Goal: Find specific page/section

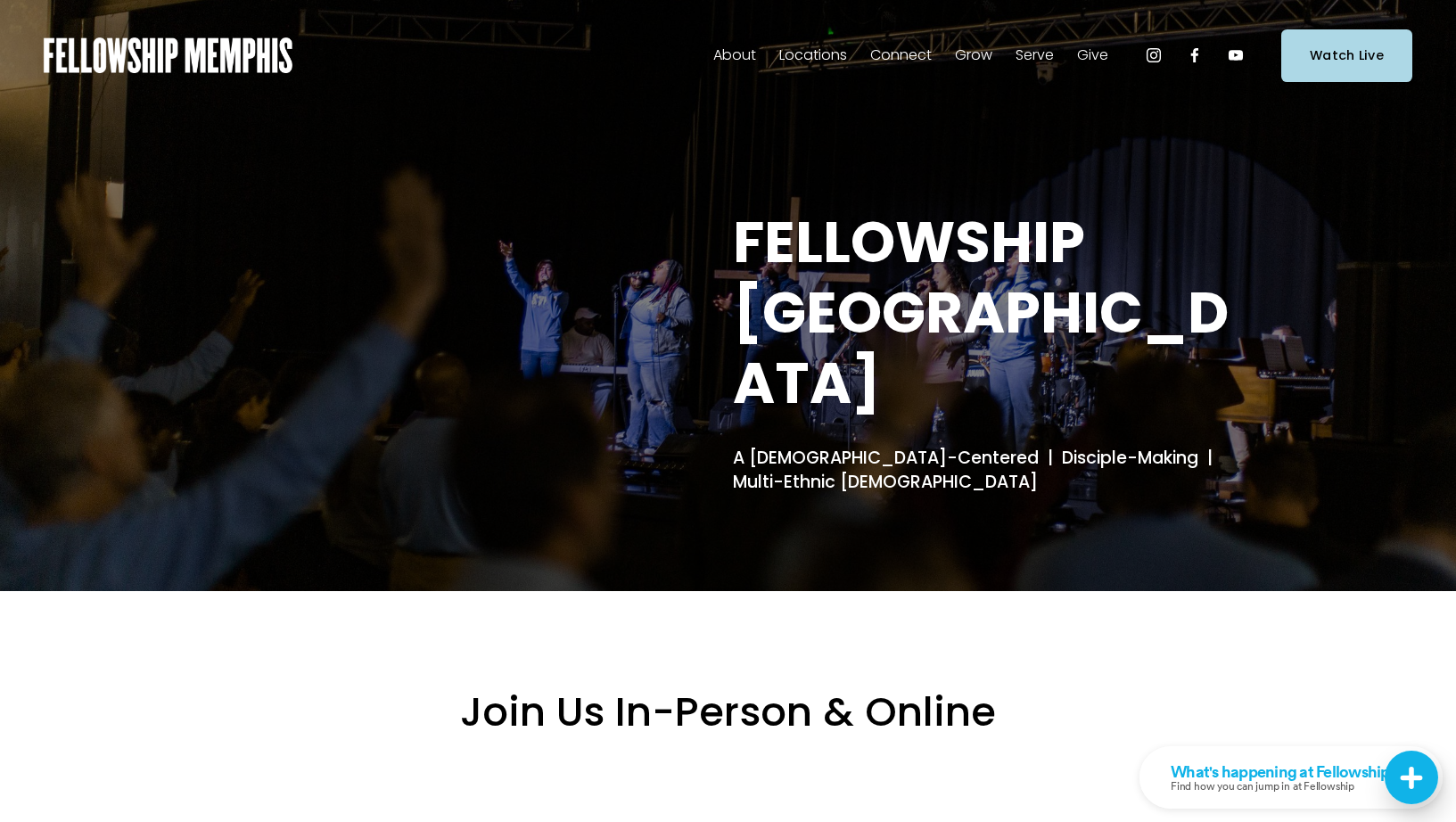
click at [0, 0] on span "Staff" at bounding box center [0, 0] width 0 height 0
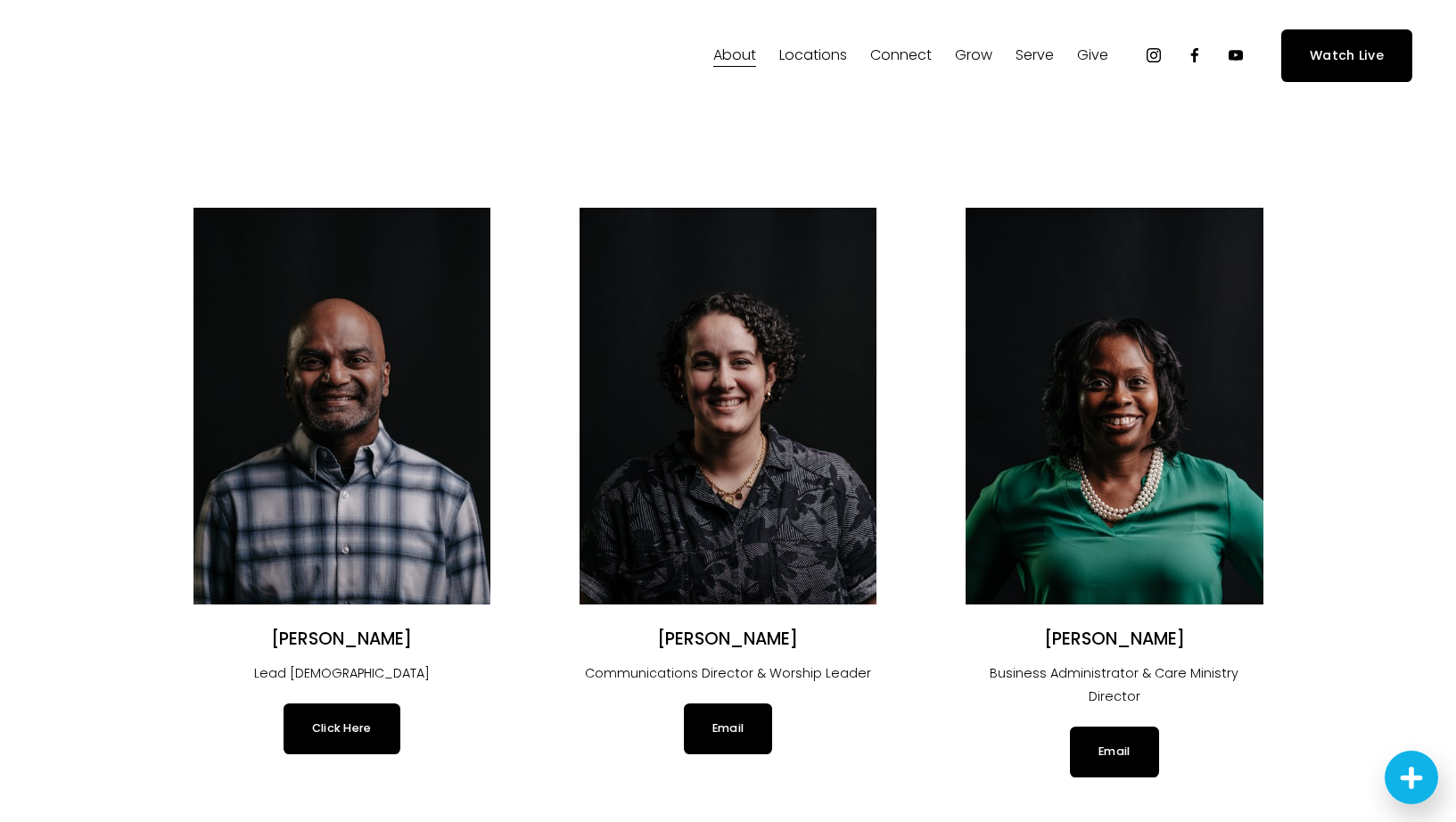
click at [352, 726] on link "Click Here" at bounding box center [342, 728] width 117 height 50
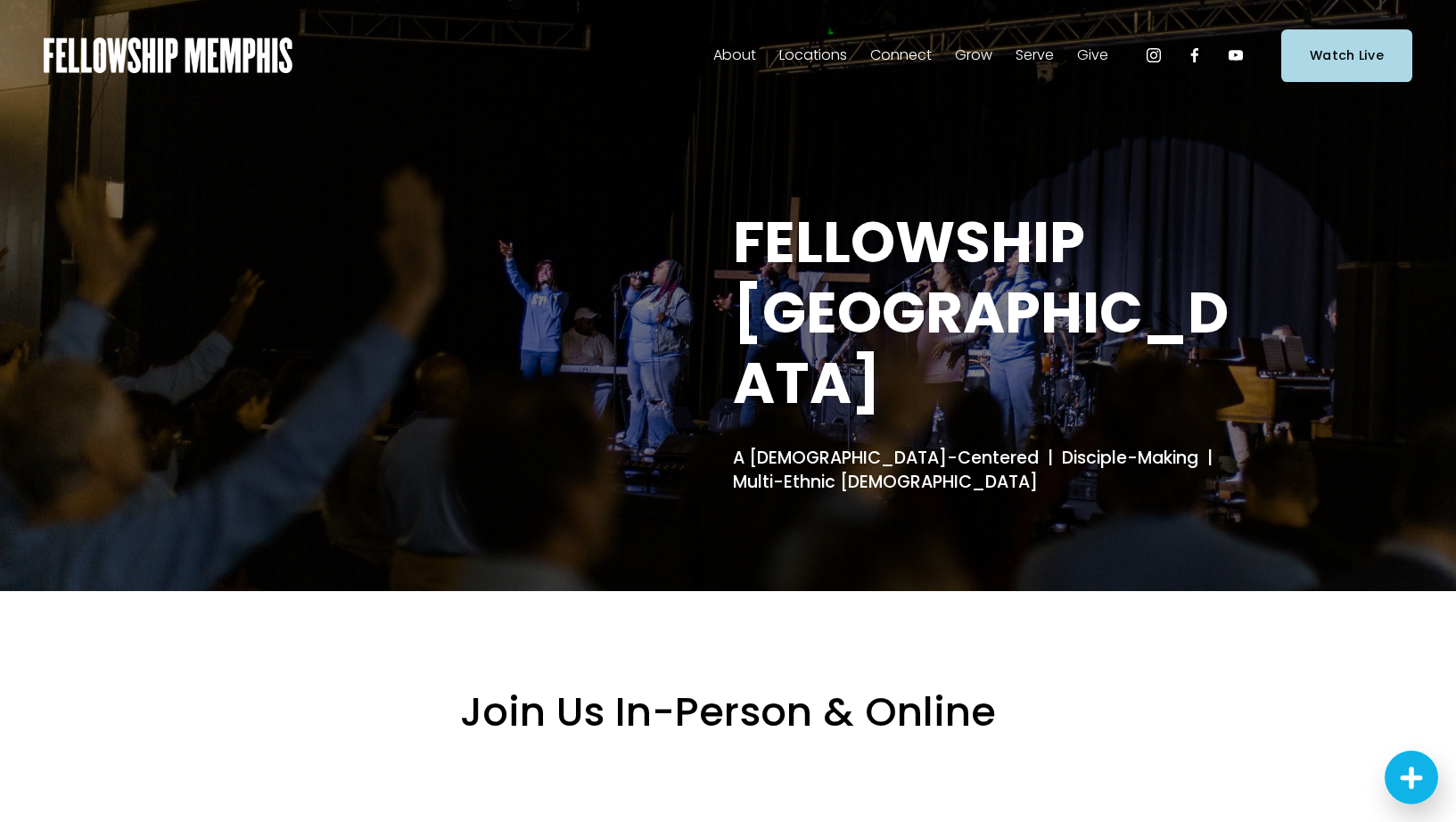
click at [0, 0] on span "Staff" at bounding box center [0, 0] width 0 height 0
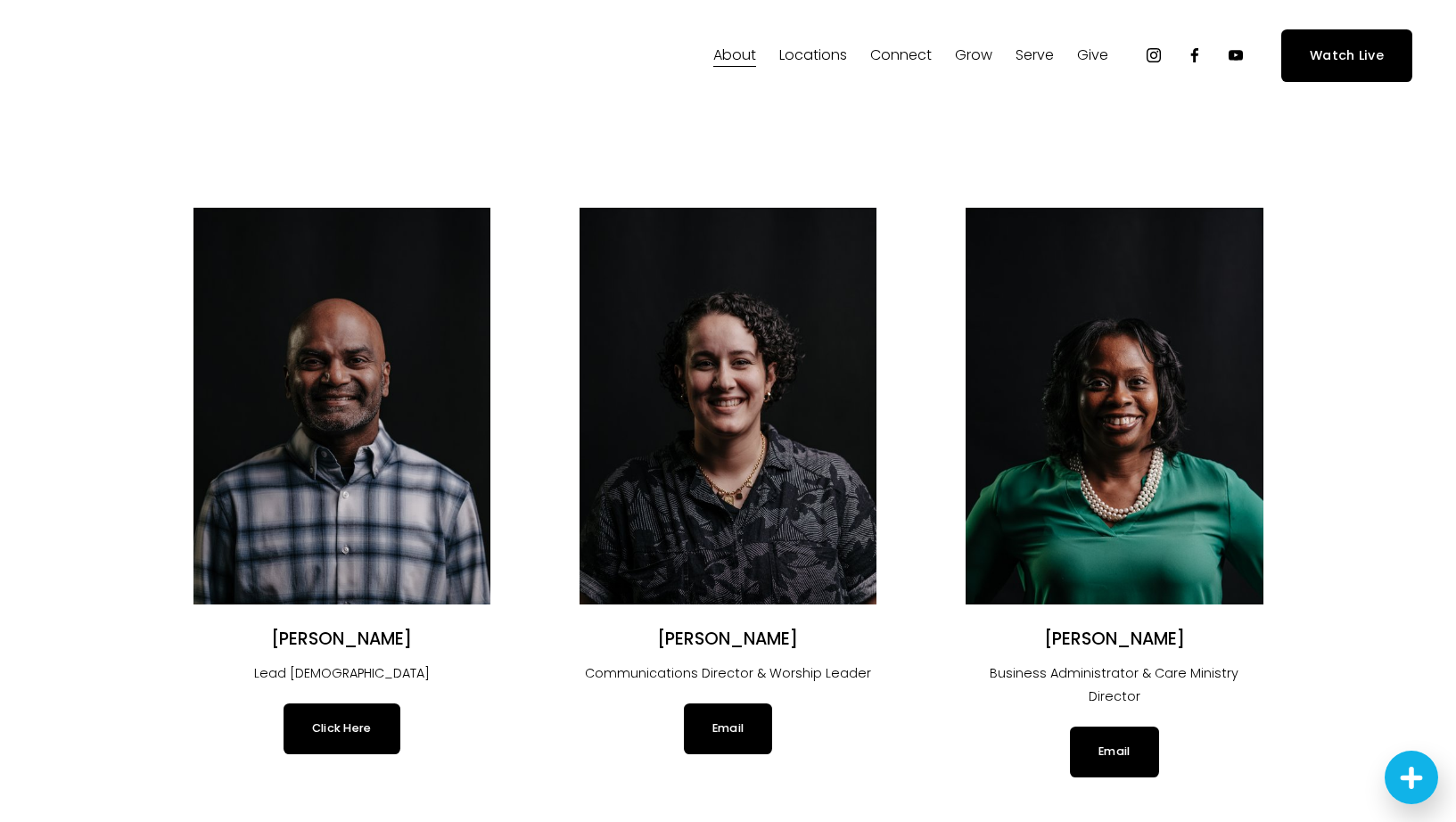
drag, startPoint x: 417, startPoint y: 643, endPoint x: 248, endPoint y: 644, distance: 169.0
click at [248, 644] on h2 "Justin Varughese" at bounding box center [342, 639] width 297 height 23
copy h2 "Justin Varughese"
click at [1199, 59] on icon "Facebook" at bounding box center [1195, 55] width 18 height 18
